Goal: Communication & Community: Share content

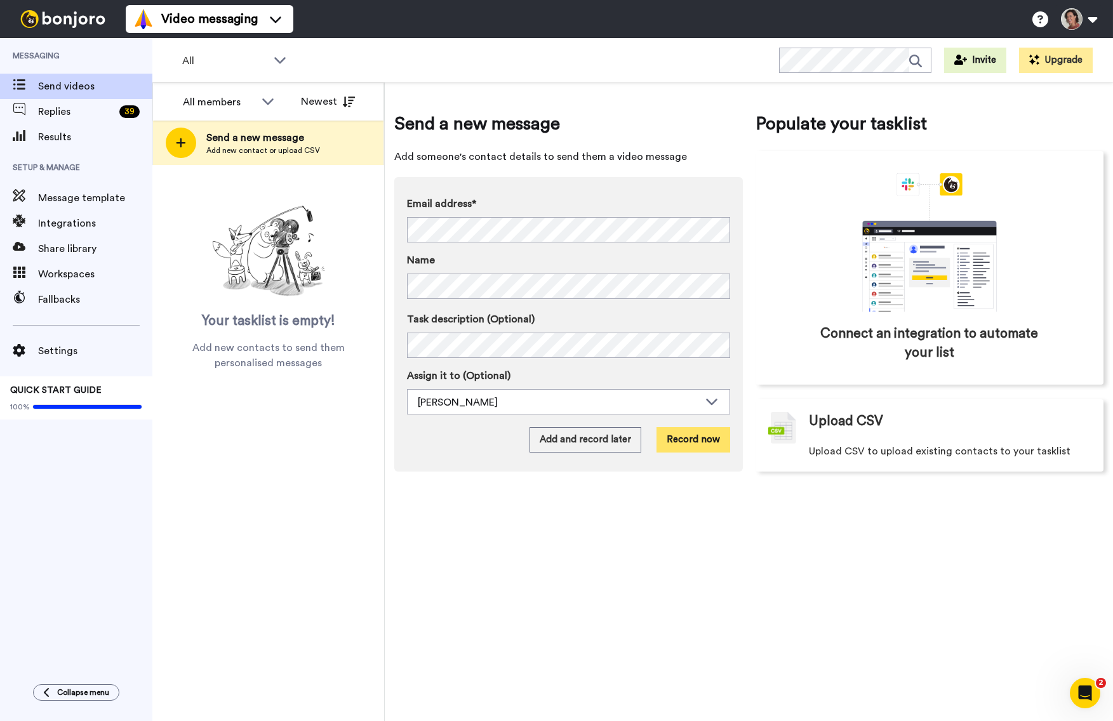
click at [707, 442] on button "Record now" at bounding box center [693, 439] width 74 height 25
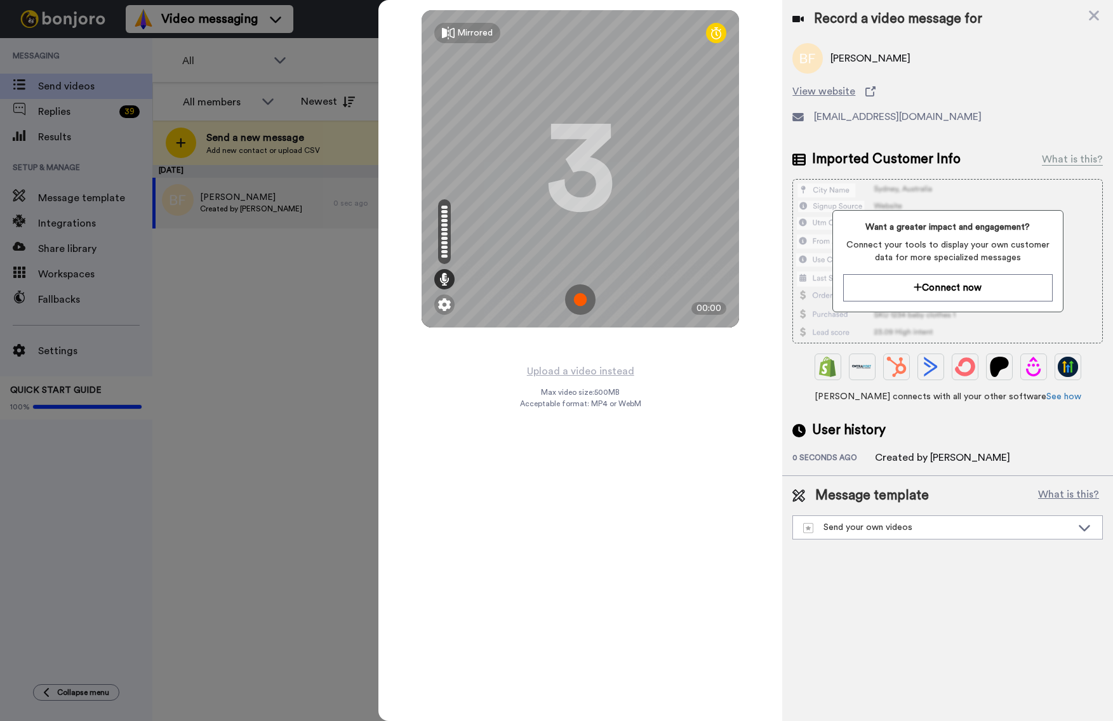
click at [581, 302] on img at bounding box center [580, 299] width 30 height 30
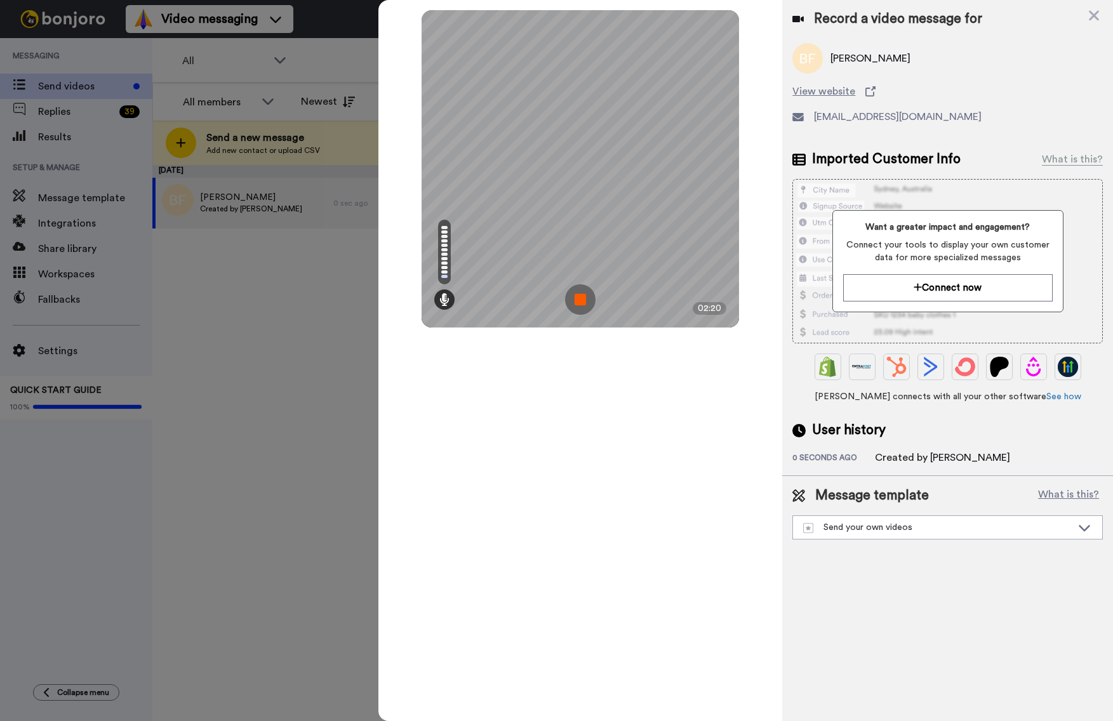
click at [579, 298] on img at bounding box center [580, 299] width 30 height 30
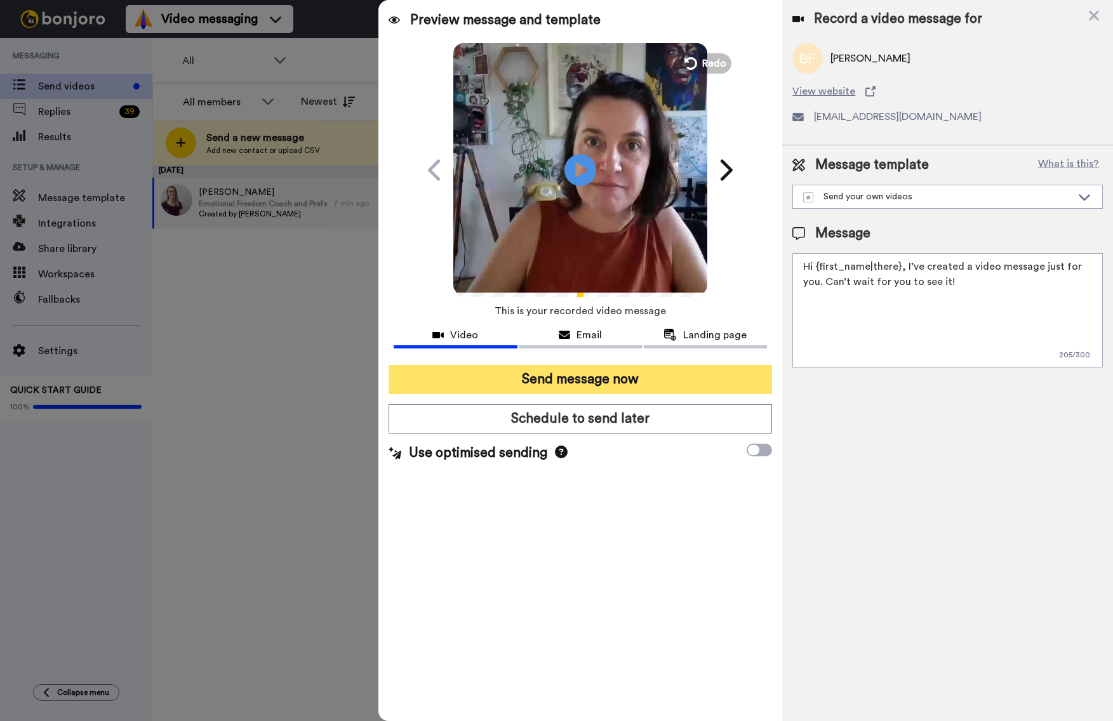
click at [573, 378] on button "Send message now" at bounding box center [579, 379] width 383 height 29
